Goal: Navigation & Orientation: Find specific page/section

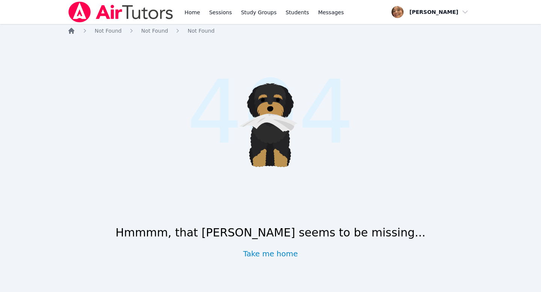
click at [71, 33] on icon "Breadcrumb" at bounding box center [72, 31] width 8 height 8
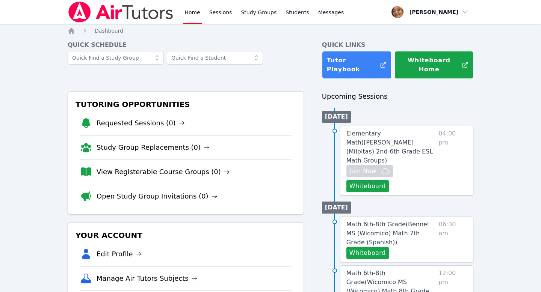
click at [178, 191] on link "Open Study Group Invitations (0)" at bounding box center [157, 196] width 121 height 11
